Goal: Transaction & Acquisition: Book appointment/travel/reservation

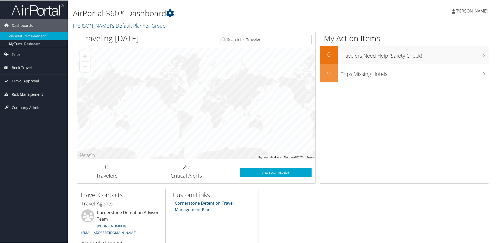
click at [24, 68] on span "Book Travel" at bounding box center [22, 67] width 20 height 13
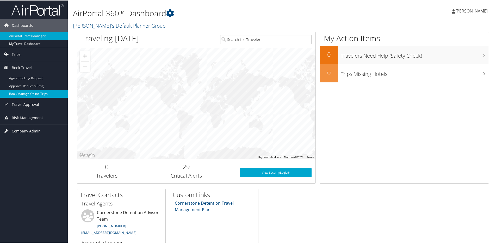
click at [27, 94] on link "Book/Manage Online Trips" at bounding box center [34, 93] width 68 height 8
click at [478, 12] on span "[PERSON_NAME]" at bounding box center [472, 11] width 32 height 6
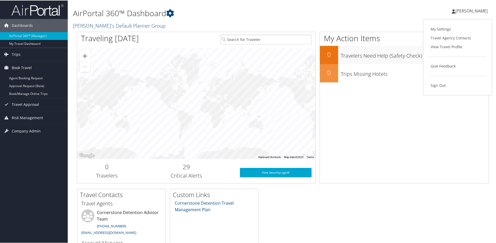
click at [478, 12] on span "[PERSON_NAME]" at bounding box center [472, 11] width 32 height 6
